Goal: Transaction & Acquisition: Purchase product/service

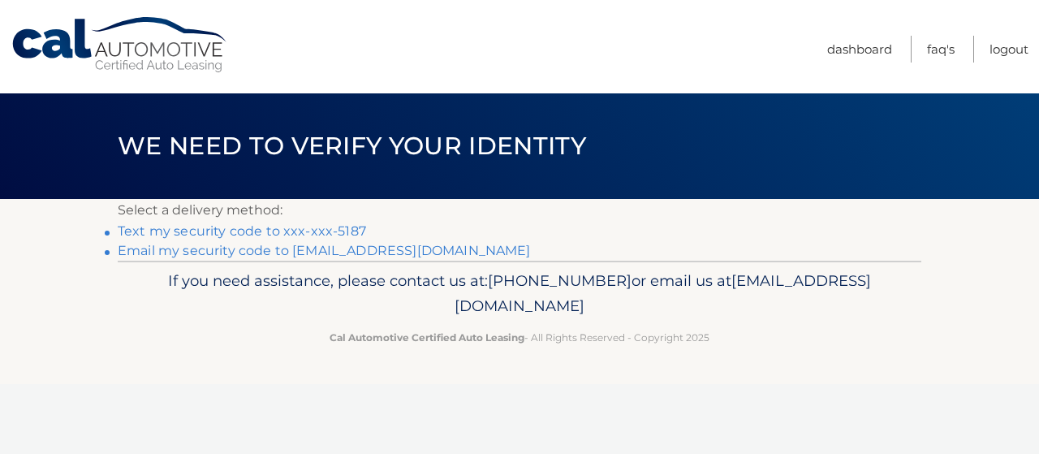
click at [234, 228] on link "Text my security code to xxx-xxx-5187" at bounding box center [242, 230] width 248 height 15
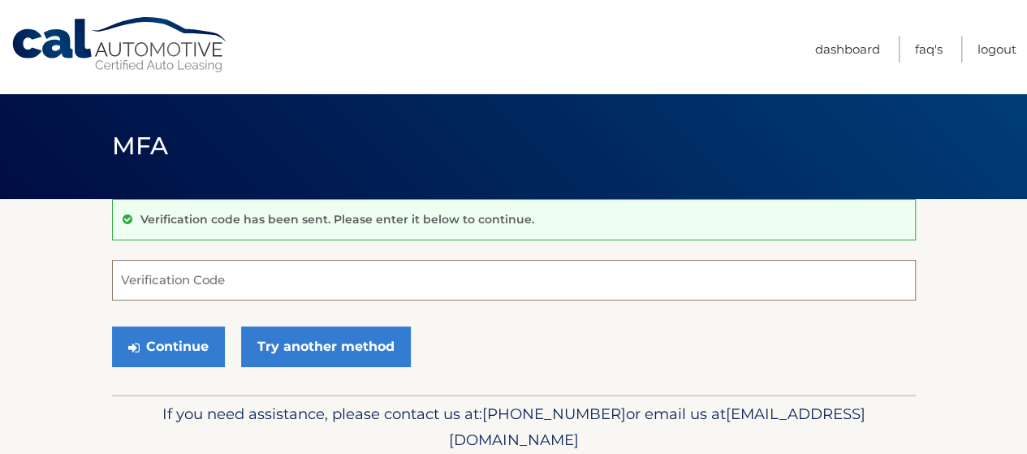
click at [205, 278] on input "Verification Code" at bounding box center [513, 280] width 803 height 41
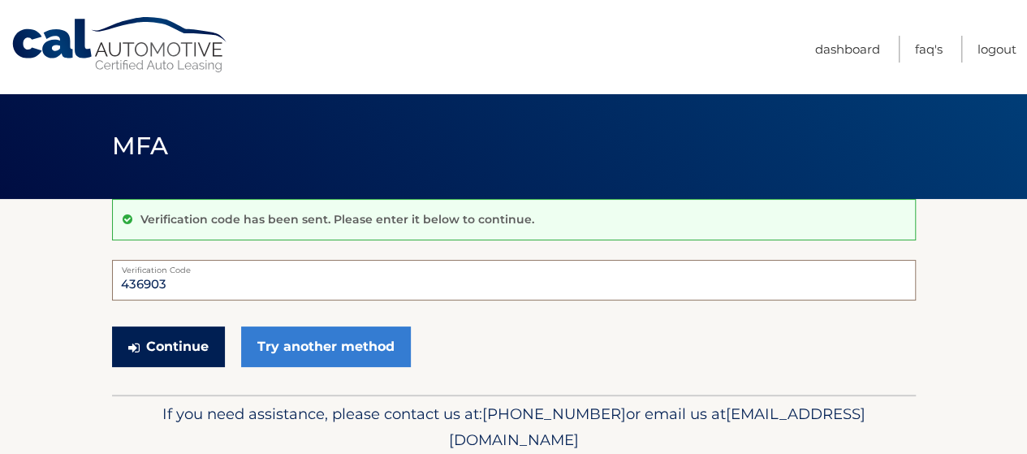
type input "436903"
click at [182, 345] on button "Continue" at bounding box center [168, 346] width 113 height 41
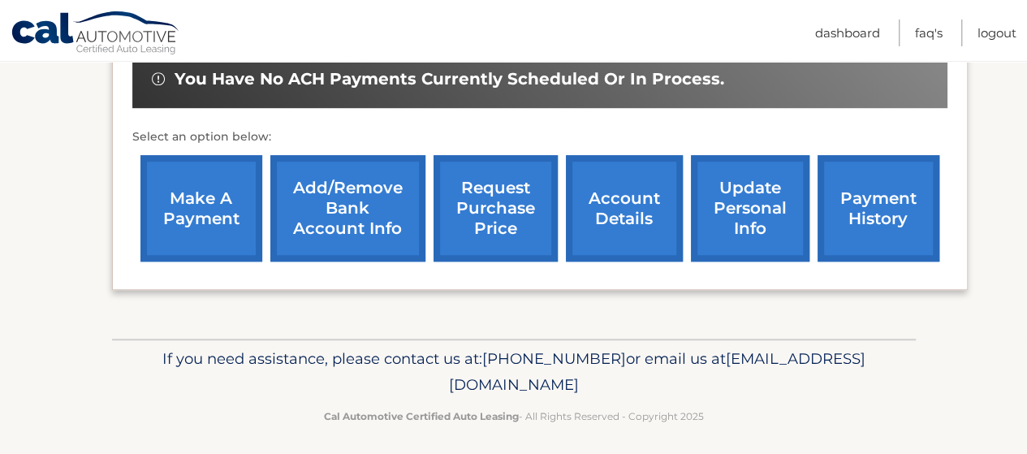
scroll to position [551, 0]
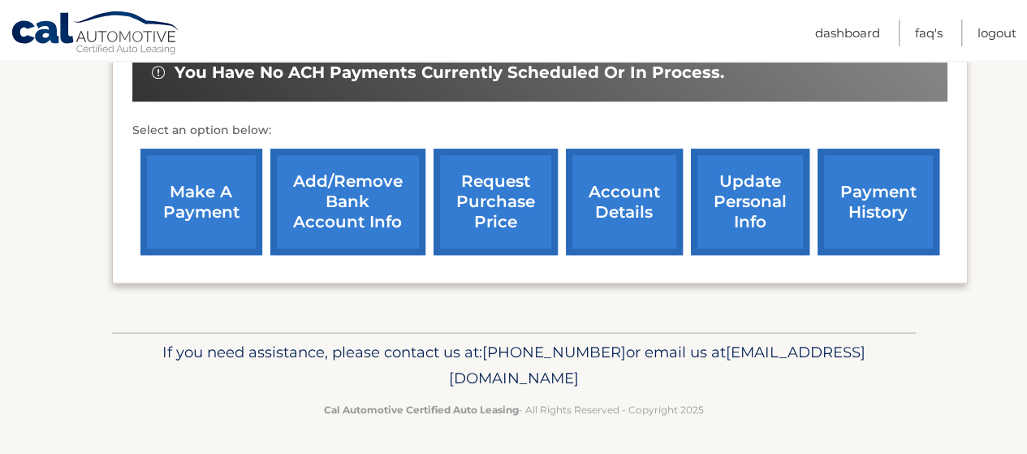
click at [193, 174] on link "make a payment" at bounding box center [201, 202] width 122 height 106
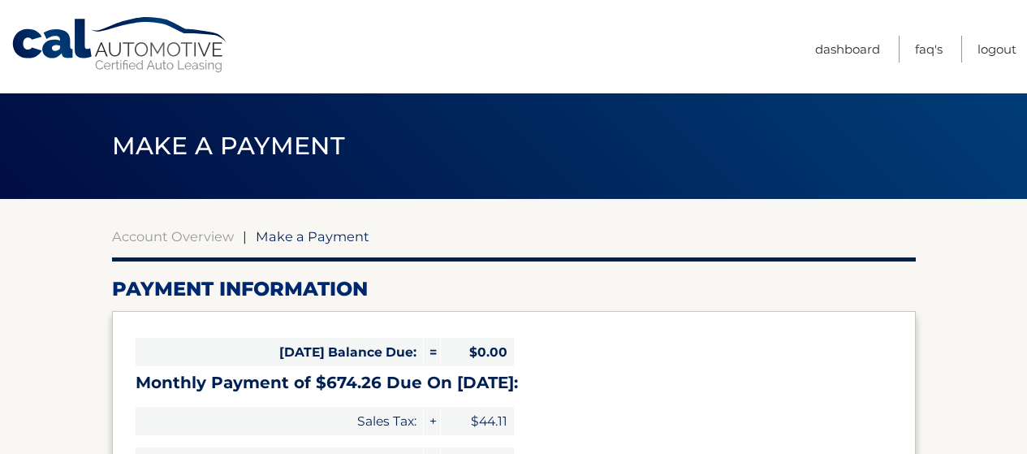
select select "MDY3OTJmMTEtZmNhNy00NTFjLWE4MjgtMWY3N2MzM2YzYjA2"
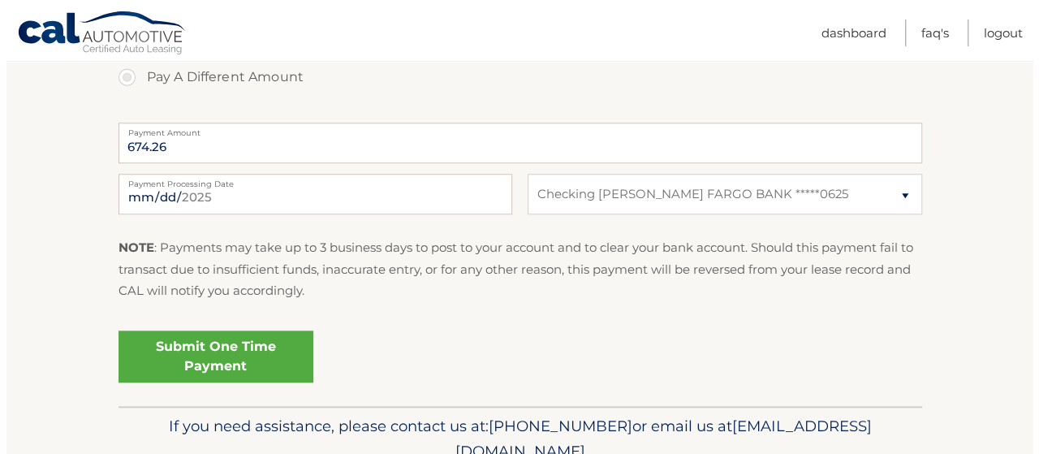
scroll to position [704, 0]
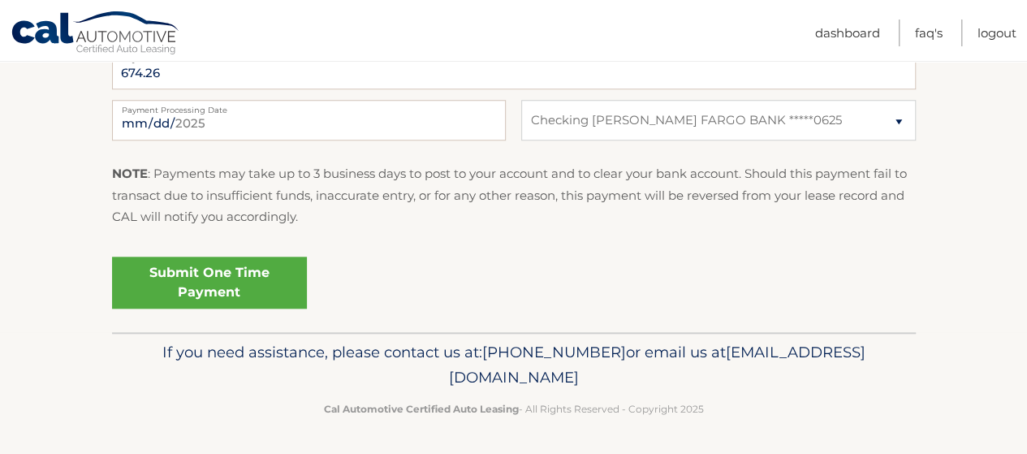
click at [217, 275] on link "Submit One Time Payment" at bounding box center [209, 282] width 195 height 52
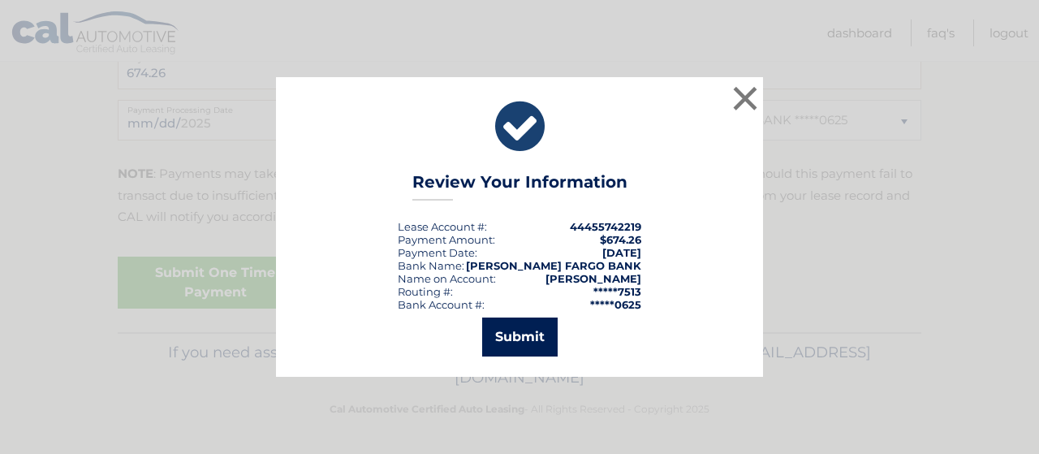
click at [528, 337] on button "Submit" at bounding box center [519, 336] width 75 height 39
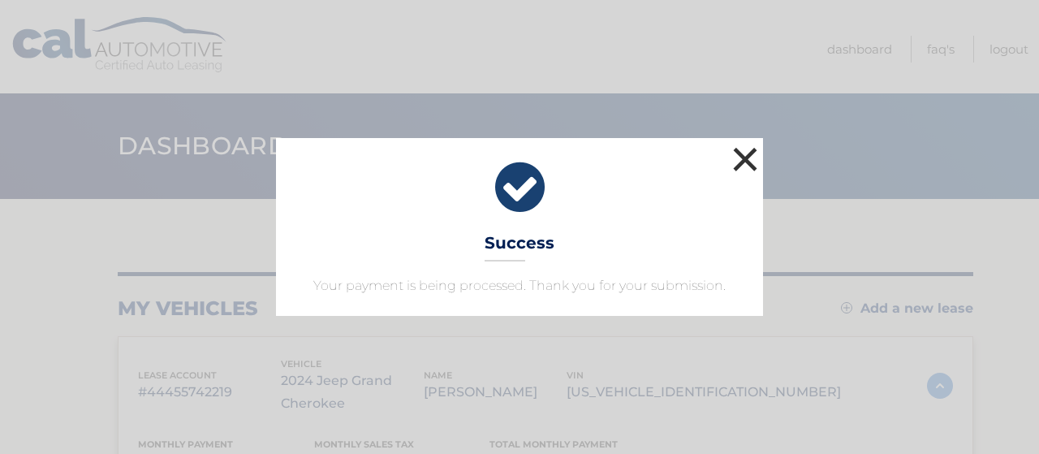
click at [745, 150] on button "×" at bounding box center [745, 159] width 32 height 32
